Goal: Task Accomplishment & Management: Use online tool/utility

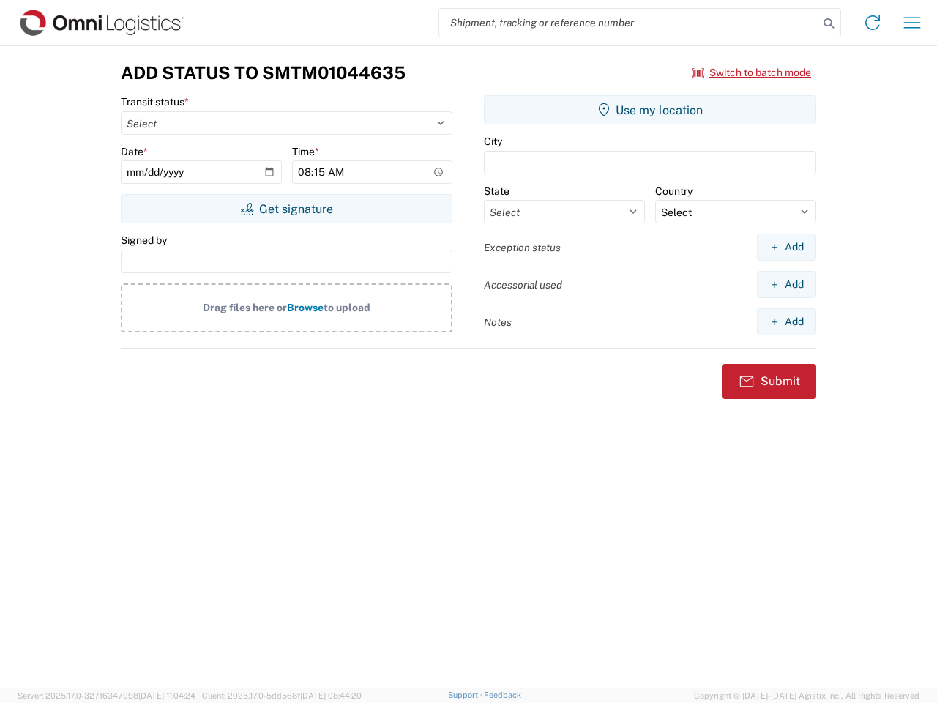
click at [629, 23] on input "search" at bounding box center [628, 23] width 379 height 28
click at [829, 23] on icon at bounding box center [828, 23] width 20 height 20
click at [873, 23] on icon at bounding box center [872, 22] width 23 height 23
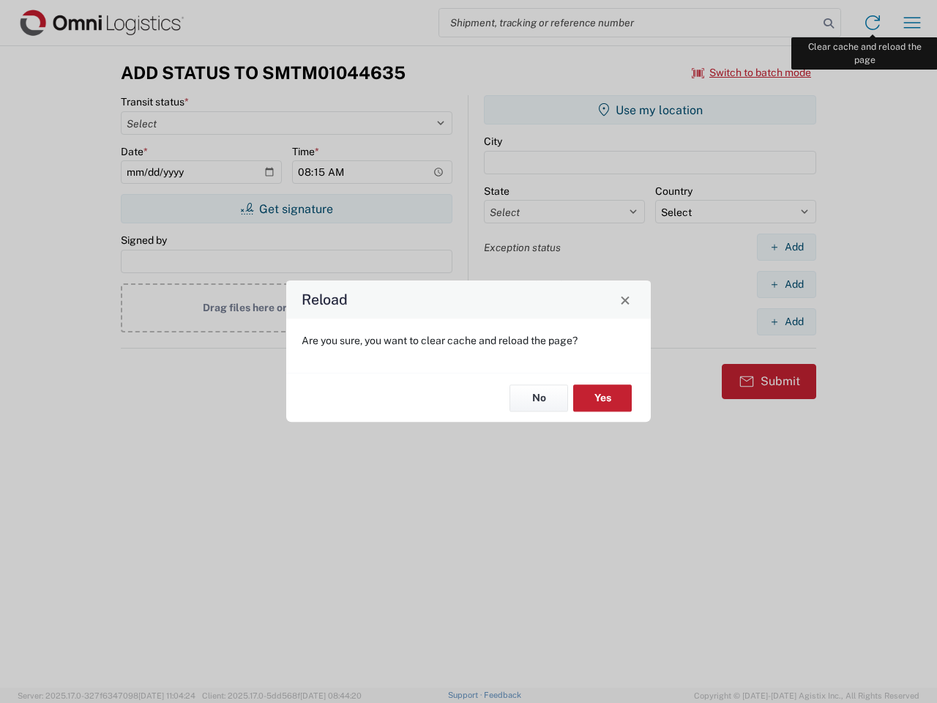
click at [912, 23] on div "Reload Are you sure, you want to clear cache and reload the page? No Yes" at bounding box center [468, 351] width 937 height 703
click at [752, 72] on div "Reload Are you sure, you want to clear cache and reload the page? No Yes" at bounding box center [468, 351] width 937 height 703
click at [286, 209] on div "Reload Are you sure, you want to clear cache and reload the page? No Yes" at bounding box center [468, 351] width 937 height 703
click at [650, 110] on div "Reload Are you sure, you want to clear cache and reload the page? No Yes" at bounding box center [468, 351] width 937 height 703
click at [786, 247] on div "Reload Are you sure, you want to clear cache and reload the page? No Yes" at bounding box center [468, 351] width 937 height 703
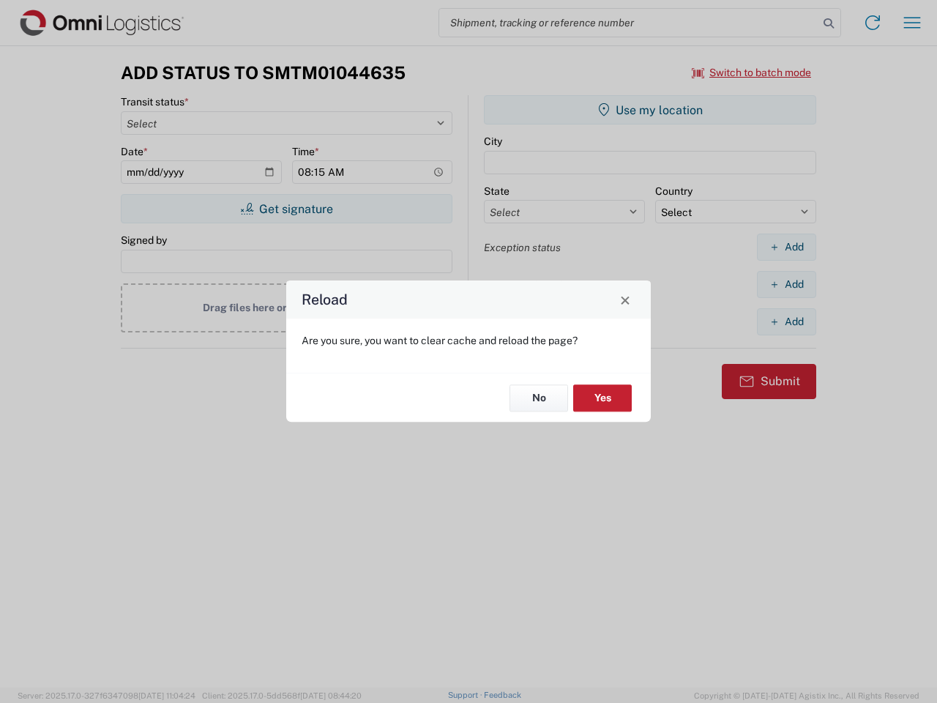
click at [786, 284] on div "Reload Are you sure, you want to clear cache and reload the page? No Yes" at bounding box center [468, 351] width 937 height 703
click at [786, 321] on div "Reload Are you sure, you want to clear cache and reload the page? No Yes" at bounding box center [468, 351] width 937 height 703
